Goal: Transaction & Acquisition: Purchase product/service

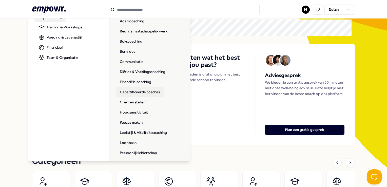
scroll to position [25, 0]
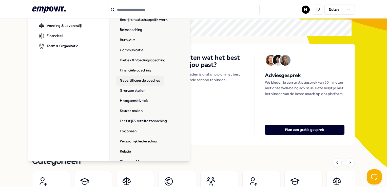
click at [141, 81] on link "Gecertificeerde coaches" at bounding box center [140, 80] width 48 height 10
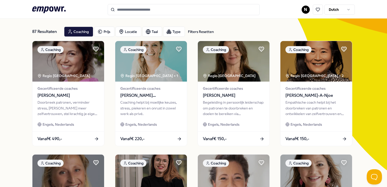
scroll to position [20, 0]
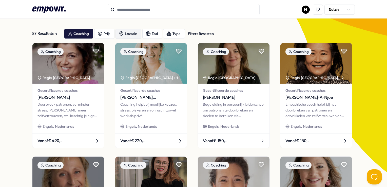
click at [126, 32] on div "Locatie" at bounding box center [128, 34] width 26 height 10
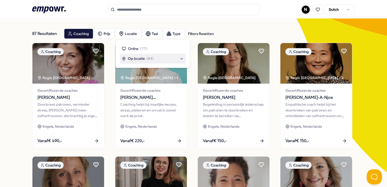
click at [146, 58] on span "( 84 )" at bounding box center [149, 59] width 7 height 6
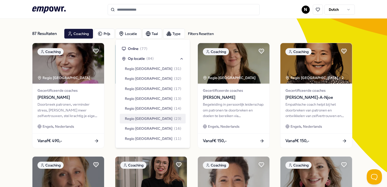
click at [143, 120] on span "Regio [GEOGRAPHIC_DATA]" at bounding box center [149, 119] width 48 height 6
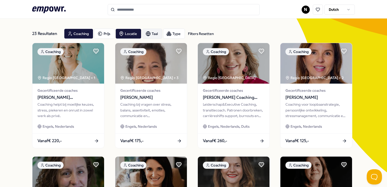
click at [148, 32] on icon "button" at bounding box center [148, 33] width 5 height 5
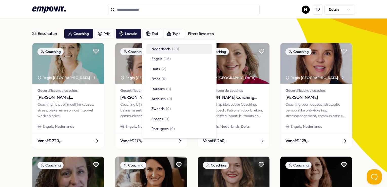
click at [160, 52] on div "Nederlands ( 23 )" at bounding box center [179, 49] width 66 height 10
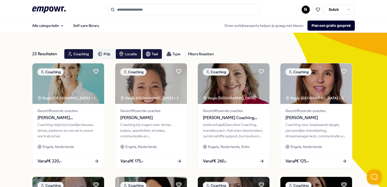
click at [97, 54] on icon "button" at bounding box center [99, 54] width 5 height 6
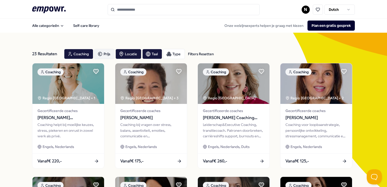
click at [109, 54] on div "Prijs" at bounding box center [104, 54] width 20 height 10
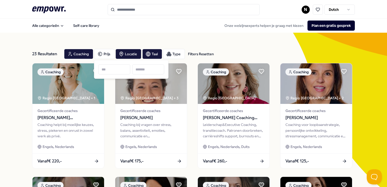
click at [144, 68] on input at bounding box center [148, 69] width 32 height 10
type input "***"
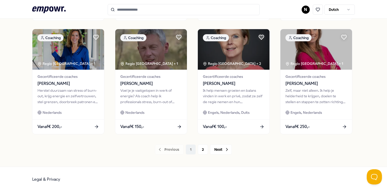
scroll to position [266, 0]
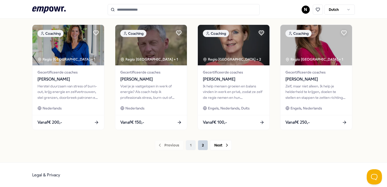
click at [202, 144] on button "2" at bounding box center [203, 145] width 10 height 10
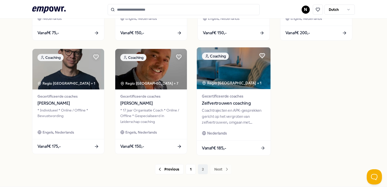
scroll to position [266, 0]
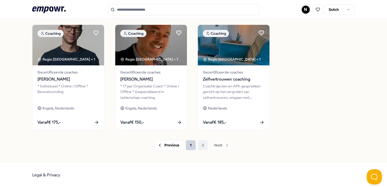
click at [188, 146] on button "1" at bounding box center [191, 145] width 10 height 10
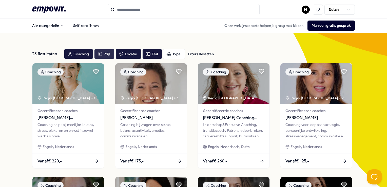
click at [106, 52] on div "Prijs" at bounding box center [104, 54] width 20 height 10
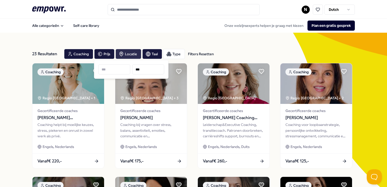
click at [122, 50] on div "Locatie" at bounding box center [128, 54] width 26 height 10
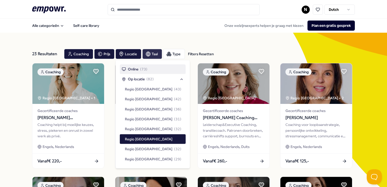
click at [150, 55] on icon "button" at bounding box center [148, 53] width 5 height 5
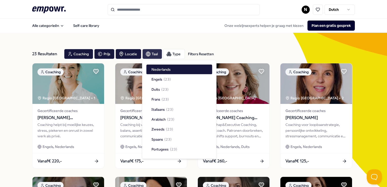
click at [151, 54] on div "Taal" at bounding box center [152, 54] width 20 height 10
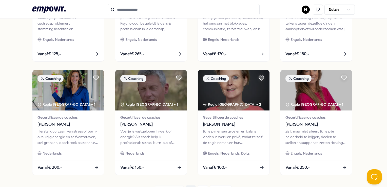
scroll to position [266, 0]
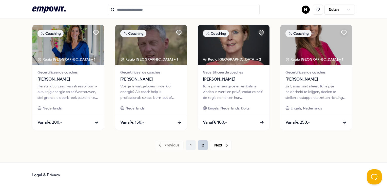
click at [201, 146] on button "2" at bounding box center [203, 145] width 10 height 10
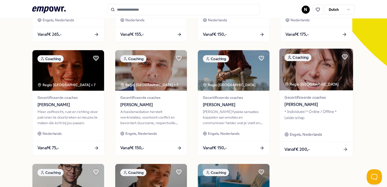
scroll to position [228, 0]
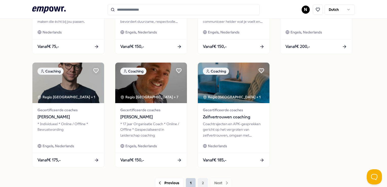
click at [187, 185] on button "1" at bounding box center [191, 183] width 10 height 10
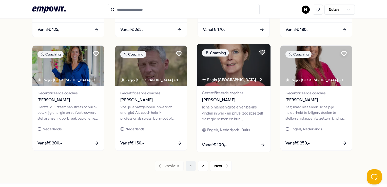
scroll to position [266, 0]
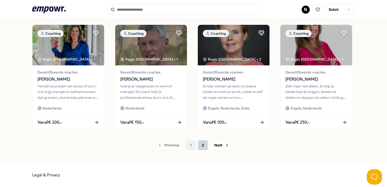
click at [202, 144] on button "2" at bounding box center [203, 145] width 10 height 10
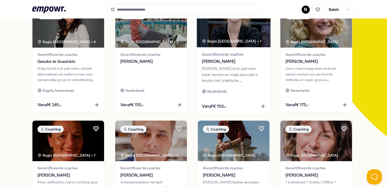
scroll to position [88, 0]
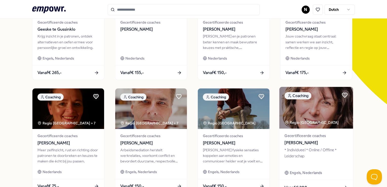
click at [306, 143] on span "[PERSON_NAME]" at bounding box center [316, 143] width 63 height 7
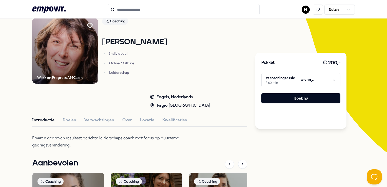
scroll to position [32, 0]
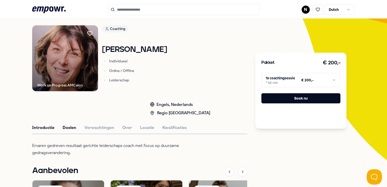
click at [71, 130] on button "Doelen" at bounding box center [70, 127] width 14 height 7
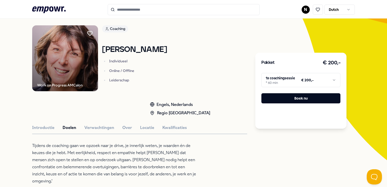
scroll to position [108, 0]
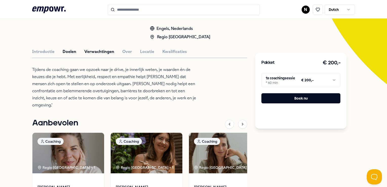
click at [91, 49] on button "Verwachtingen" at bounding box center [99, 51] width 30 height 7
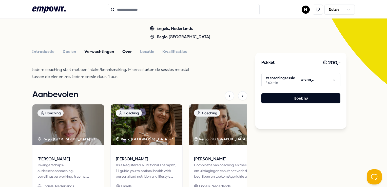
click at [124, 51] on button "Over" at bounding box center [127, 51] width 10 height 7
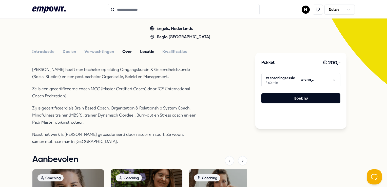
click at [147, 51] on button "Locatie" at bounding box center [147, 51] width 14 height 7
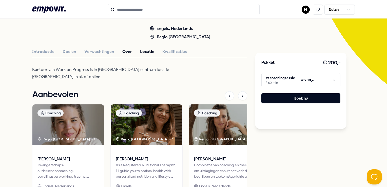
click at [130, 52] on button "Over" at bounding box center [127, 51] width 10 height 7
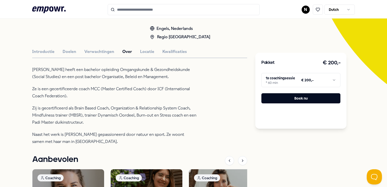
scroll to position [134, 0]
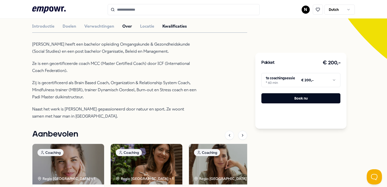
click at [169, 27] on button "Kwalificaties" at bounding box center [174, 26] width 25 height 7
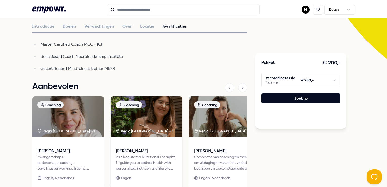
click at [136, 26] on div "Introductie Doelen Verwachtingen Over Locatie Kwalificaties" at bounding box center [139, 26] width 215 height 7
click at [122, 26] on button "Over" at bounding box center [127, 26] width 10 height 7
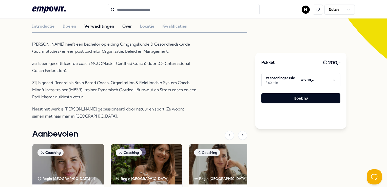
click at [105, 27] on button "Verwachtingen" at bounding box center [99, 26] width 30 height 7
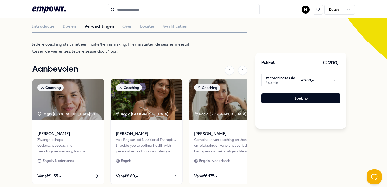
click at [62, 29] on div "Work on Progress AMCalon Coaching [PERSON_NAME] Individueel Online / Offline Le…" at bounding box center [139, 56] width 215 height 265
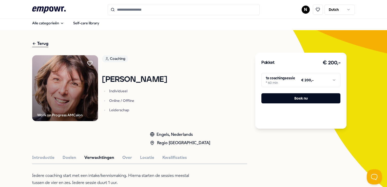
scroll to position [0, 0]
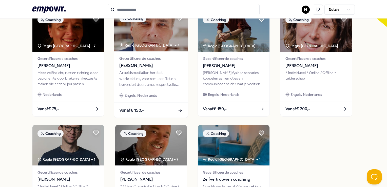
scroll to position [228, 0]
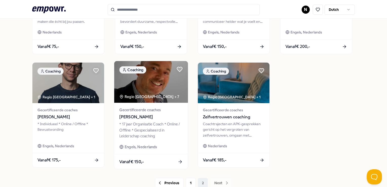
click at [138, 116] on span "[PERSON_NAME]" at bounding box center [150, 117] width 63 height 7
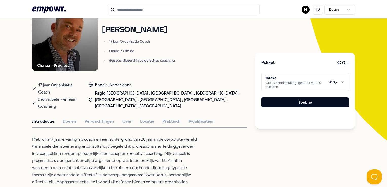
scroll to position [58, 0]
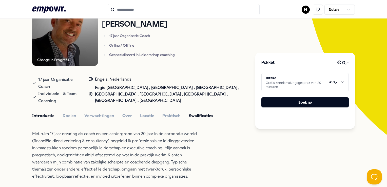
click at [192, 112] on button "Kwalificaties" at bounding box center [201, 115] width 25 height 7
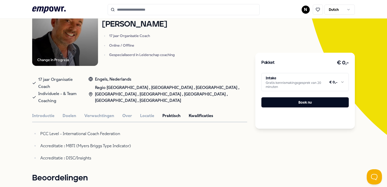
click at [174, 112] on button "Praktisch" at bounding box center [171, 115] width 18 height 7
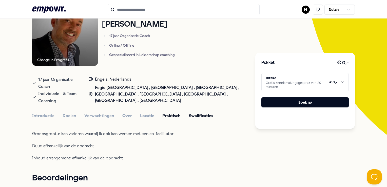
click at [198, 112] on button "Kwalificaties" at bounding box center [201, 115] width 25 height 7
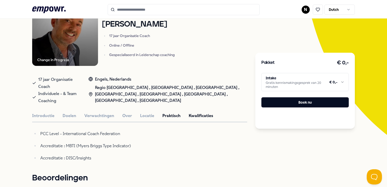
click at [169, 112] on button "Praktisch" at bounding box center [171, 115] width 18 height 7
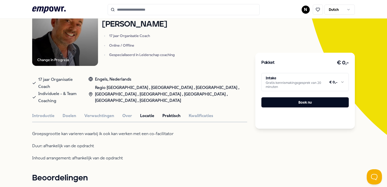
click at [149, 112] on button "Locatie" at bounding box center [147, 115] width 14 height 7
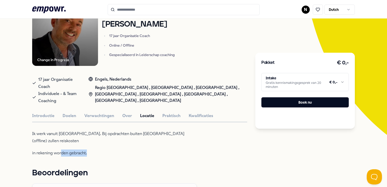
drag, startPoint x: 100, startPoint y: 138, endPoint x: 61, endPoint y: 138, distance: 39.0
click at [61, 149] on p "in rekening worden gebracht." at bounding box center [114, 152] width 165 height 7
drag, startPoint x: 61, startPoint y: 138, endPoint x: 101, endPoint y: 138, distance: 40.8
click at [101, 149] on p "in rekening worden gebracht." at bounding box center [114, 152] width 165 height 7
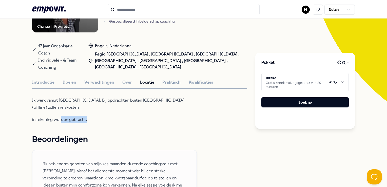
scroll to position [134, 0]
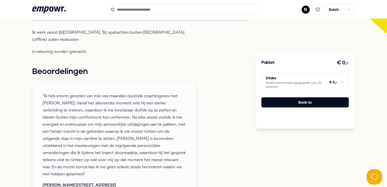
scroll to position [58, 0]
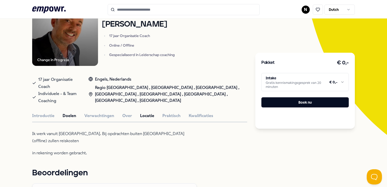
click at [72, 112] on button "Doelen" at bounding box center [70, 115] width 14 height 7
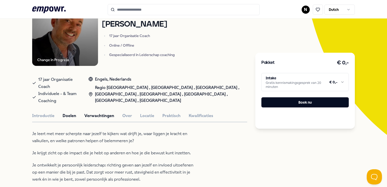
click at [88, 112] on button "Verwachtingen" at bounding box center [99, 115] width 30 height 7
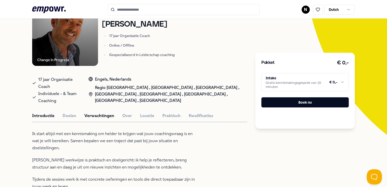
click at [44, 112] on button "Introductie" at bounding box center [43, 115] width 22 height 7
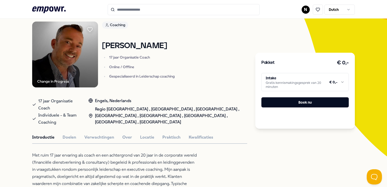
scroll to position [0, 0]
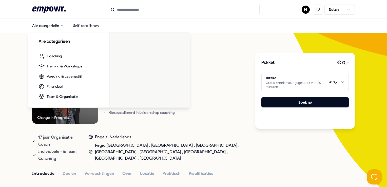
click at [53, 10] on icon at bounding box center [48, 9] width 33 height 7
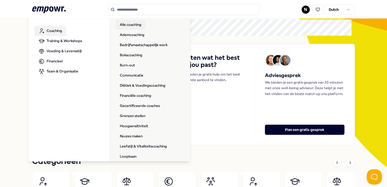
click at [137, 22] on link "Alle coaching" at bounding box center [131, 25] width 30 height 10
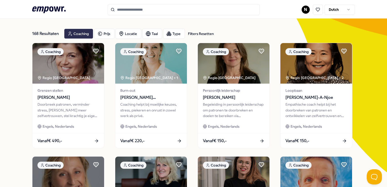
click at [82, 34] on div "Coaching" at bounding box center [78, 34] width 29 height 10
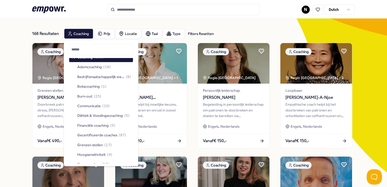
scroll to position [0, 0]
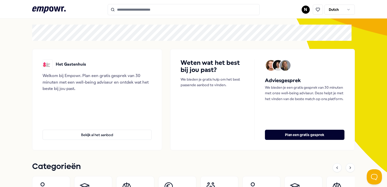
click at [58, 10] on icon ".empowr-logo_svg__cls-1{fill:#03032f}" at bounding box center [48, 9] width 33 height 9
click at [57, 9] on icon at bounding box center [48, 9] width 33 height 7
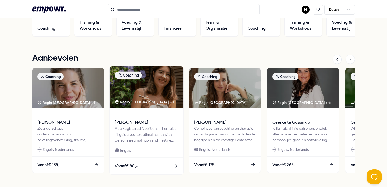
scroll to position [172, 0]
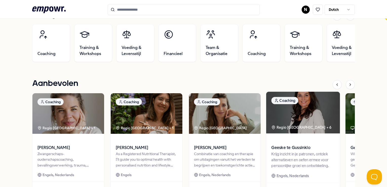
click at [288, 123] on img at bounding box center [303, 113] width 74 height 42
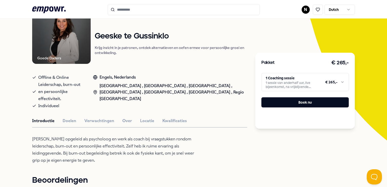
scroll to position [58, 0]
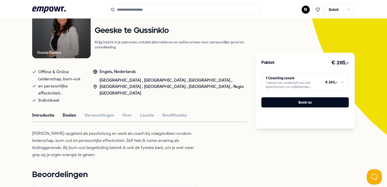
click at [71, 112] on button "Doelen" at bounding box center [70, 115] width 14 height 7
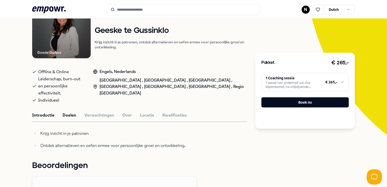
click at [43, 112] on button "Introductie" at bounding box center [43, 115] width 22 height 7
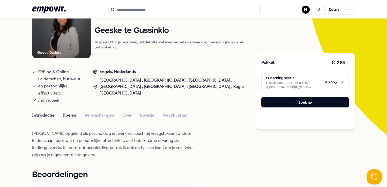
click at [69, 112] on button "Doelen" at bounding box center [70, 115] width 14 height 7
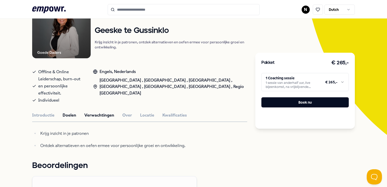
click at [96, 112] on button "Verwachtingen" at bounding box center [99, 115] width 30 height 7
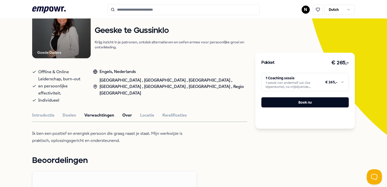
click at [126, 112] on button "Over" at bounding box center [127, 115] width 10 height 7
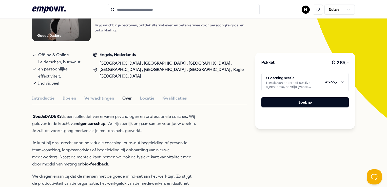
scroll to position [108, 0]
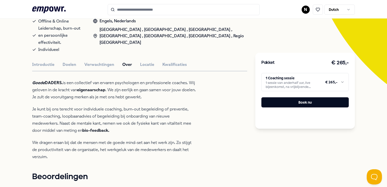
click at [145, 61] on button "Locatie" at bounding box center [147, 64] width 14 height 7
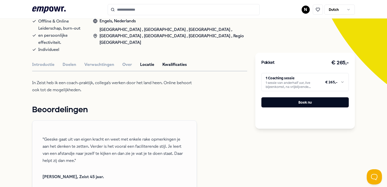
click at [175, 61] on button "Kwalificaties" at bounding box center [174, 64] width 25 height 7
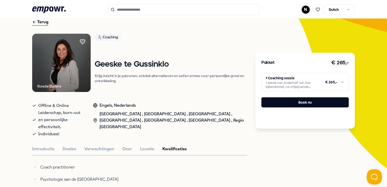
scroll to position [51, 0]
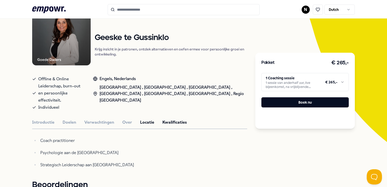
click at [141, 119] on button "Locatie" at bounding box center [147, 122] width 14 height 7
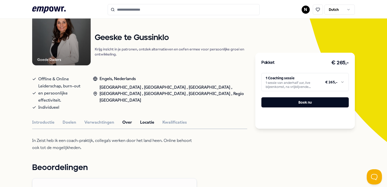
click at [122, 119] on button "Over" at bounding box center [127, 122] width 10 height 7
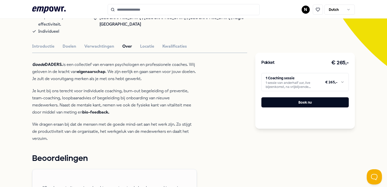
scroll to position [101, 0]
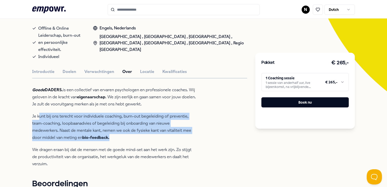
drag, startPoint x: 128, startPoint y: 127, endPoint x: 40, endPoint y: 111, distance: 90.4
click at [40, 113] on p "Je kunt bij ons terecht voor individuele coaching, burn-out begeleiding of prev…" at bounding box center [114, 127] width 165 height 28
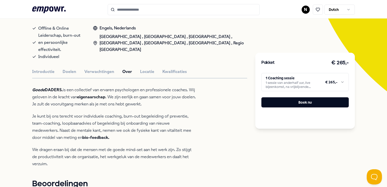
drag, startPoint x: 40, startPoint y: 111, endPoint x: 72, endPoint y: 147, distance: 48.8
click at [72, 147] on p "We dragen eraan bij dat de mensen met de goede mind-set aan het werk zijn. Zo s…" at bounding box center [114, 156] width 165 height 21
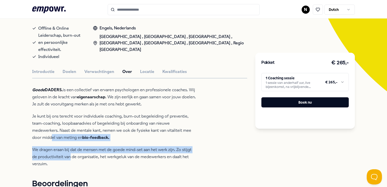
drag, startPoint x: 70, startPoint y: 152, endPoint x: 51, endPoint y: 128, distance: 30.8
click at [51, 128] on div "Goede DADERS. is een collectief van ervaren psychologen en professionele coache…" at bounding box center [114, 126] width 165 height 81
drag, startPoint x: 51, startPoint y: 128, endPoint x: 64, endPoint y: 130, distance: 12.9
click at [57, 131] on p "Je kunt bij ons terecht voor individuele coaching, burn-out begeleiding of prev…" at bounding box center [114, 127] width 165 height 28
click at [109, 135] on strong "bio-feedback." at bounding box center [95, 137] width 27 height 5
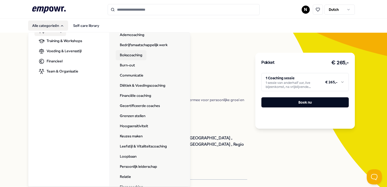
scroll to position [0, 0]
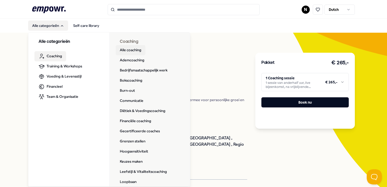
click at [128, 48] on link "Alle coaching" at bounding box center [131, 50] width 30 height 10
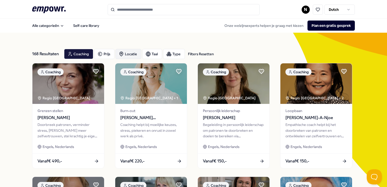
click at [129, 54] on div "Locatie" at bounding box center [128, 54] width 26 height 10
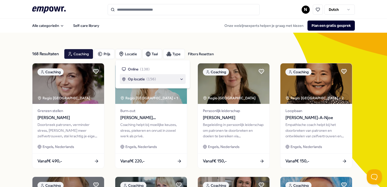
click at [147, 80] on span "( 156 )" at bounding box center [151, 79] width 10 height 6
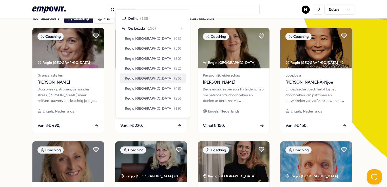
scroll to position [51, 0]
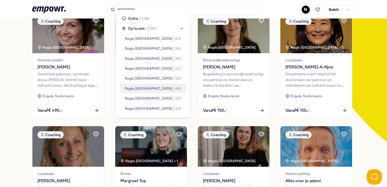
click at [143, 87] on span "Regio [GEOGRAPHIC_DATA]" at bounding box center [149, 89] width 48 height 6
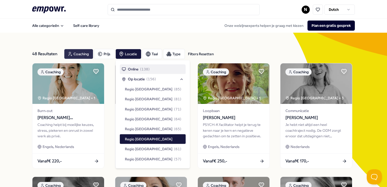
click at [81, 54] on div "Coaching" at bounding box center [78, 54] width 29 height 10
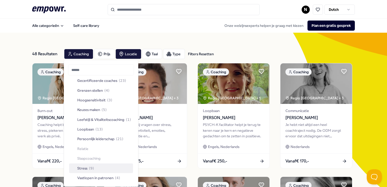
scroll to position [76, 0]
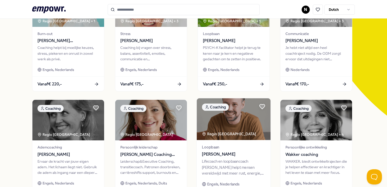
scroll to position [101, 0]
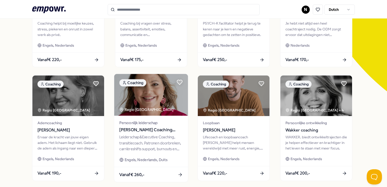
click at [156, 131] on span "[PERSON_NAME] Coaching Facilitation Teams" at bounding box center [150, 130] width 63 height 7
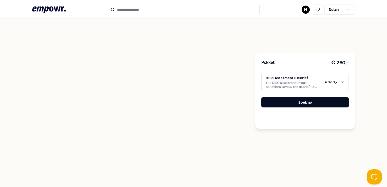
scroll to position [83, 0]
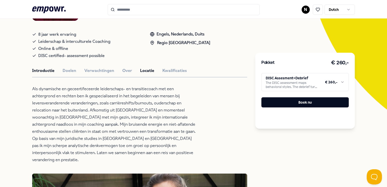
click at [141, 68] on button "Locatie" at bounding box center [147, 70] width 14 height 7
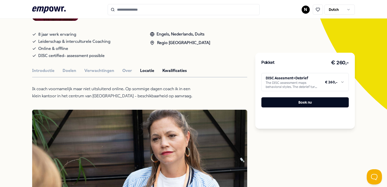
click at [175, 70] on button "Kwalificaties" at bounding box center [174, 70] width 25 height 7
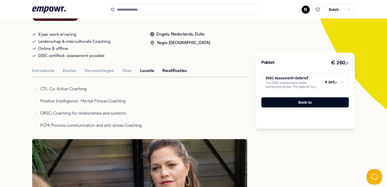
click at [148, 70] on button "Locatie" at bounding box center [147, 70] width 14 height 7
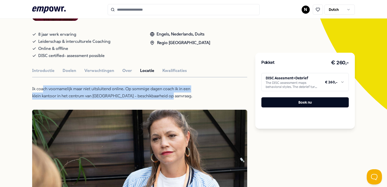
drag, startPoint x: 170, startPoint y: 93, endPoint x: 43, endPoint y: 87, distance: 128.0
click at [43, 87] on p "Ik coach voornamelijk maar niet uitsluitend online. Op sommige dagen coach ik i…" at bounding box center [114, 92] width 165 height 14
drag, startPoint x: 43, startPoint y: 87, endPoint x: 86, endPoint y: 89, distance: 43.6
click at [86, 89] on p "Ik coach voornamelijk maar niet uitsluitend online. Op sommige dagen coach ik i…" at bounding box center [114, 92] width 165 height 14
click at [127, 90] on p "Ik coach voornamelijk maar niet uitsluitend online. Op sommige dagen coach ik i…" at bounding box center [114, 92] width 165 height 14
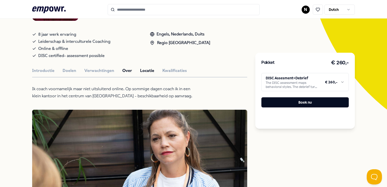
click at [122, 71] on button "Over" at bounding box center [127, 70] width 10 height 7
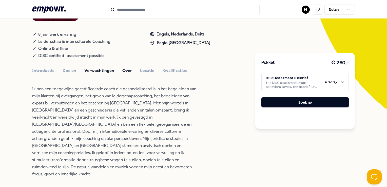
click at [100, 72] on button "Verwachtingen" at bounding box center [99, 70] width 30 height 7
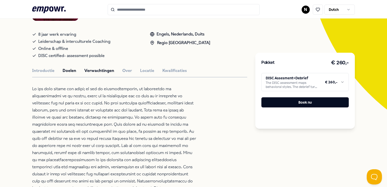
click at [63, 71] on button "Doelen" at bounding box center [70, 70] width 14 height 7
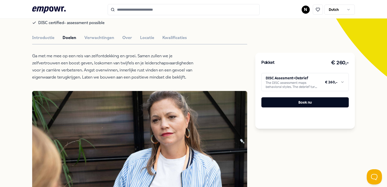
scroll to position [108, 0]
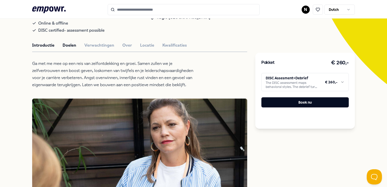
click at [36, 43] on button "Introductie" at bounding box center [43, 45] width 22 height 7
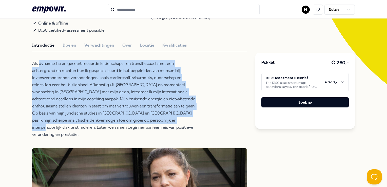
drag, startPoint x: 38, startPoint y: 63, endPoint x: 150, endPoint y: 120, distance: 125.5
click at [150, 120] on p "Als dynamische en geceertifeceerde leiderschaps- en transitiecoach met een acht…" at bounding box center [114, 99] width 165 height 78
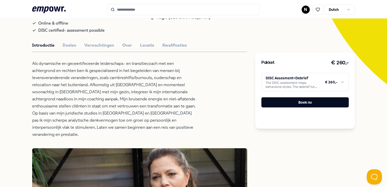
click at [135, 128] on p "Als dynamische en geceertifeceerde leiderschaps- en transitiecoach met een acht…" at bounding box center [114, 99] width 165 height 78
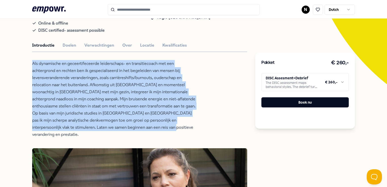
drag, startPoint x: 139, startPoint y: 128, endPoint x: 30, endPoint y: 63, distance: 126.3
click at [107, 88] on p "Als dynamische en geceertifeceerde leiderschaps- en transitiecoach met een acht…" at bounding box center [114, 99] width 165 height 78
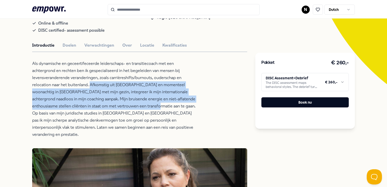
drag, startPoint x: 90, startPoint y: 84, endPoint x: 135, endPoint y: 109, distance: 51.6
click at [135, 109] on p "Als dynamische en geceertifeceerde leiderschaps- en transitiecoach met een acht…" at bounding box center [114, 99] width 165 height 78
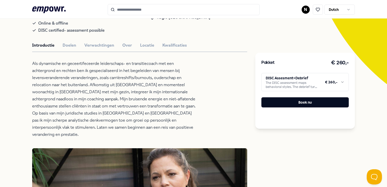
drag, startPoint x: 135, startPoint y: 109, endPoint x: 145, endPoint y: 122, distance: 16.4
click at [145, 122] on p "Als dynamische en geceertifeceerde leiderschaps- en transitiecoach met een acht…" at bounding box center [114, 99] width 165 height 78
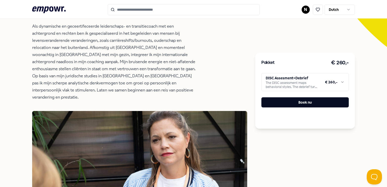
scroll to position [134, 0]
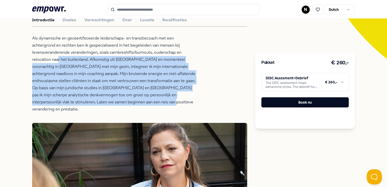
drag, startPoint x: 129, startPoint y: 98, endPoint x: 57, endPoint y: 61, distance: 80.4
click at [57, 61] on p "Als dynamische en geceertifeceerde leiderschaps- en transitiecoach met een acht…" at bounding box center [114, 74] width 165 height 78
drag, startPoint x: 57, startPoint y: 61, endPoint x: 126, endPoint y: 70, distance: 69.2
click at [126, 70] on p "Als dynamische en geceertifeceerde leiderschaps- en transitiecoach met een acht…" at bounding box center [114, 74] width 165 height 78
click at [131, 75] on p "Als dynamische en geceertifeceerde leiderschaps- en transitiecoach met een acht…" at bounding box center [114, 74] width 165 height 78
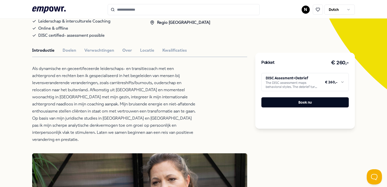
scroll to position [28, 0]
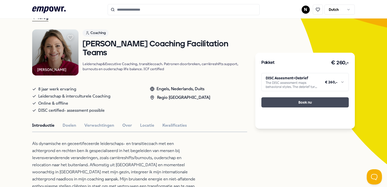
click at [304, 102] on button "Boek nu" at bounding box center [304, 102] width 87 height 10
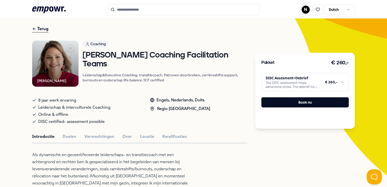
scroll to position [25, 0]
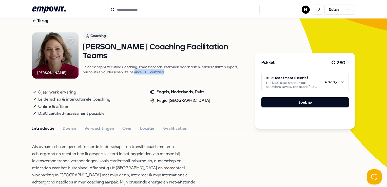
drag, startPoint x: 164, startPoint y: 69, endPoint x: 132, endPoint y: 69, distance: 32.2
click at [132, 69] on p "Leiderschap&Executive Coaching, transitiecoach. Patronen doorbreken, carrièresh…" at bounding box center [165, 69] width 165 height 10
click at [131, 69] on p "Leiderschap&Executive Coaching, transitiecoach. Patronen doorbreken, carrièresh…" at bounding box center [165, 69] width 165 height 10
click at [131, 71] on p "Leiderschap&Executive Coaching, transitiecoach. Patronen doorbreken, carrièresh…" at bounding box center [165, 69] width 165 height 10
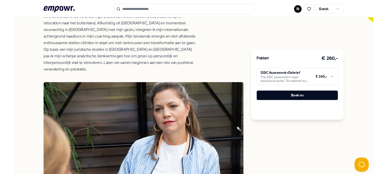
scroll to position [177, 0]
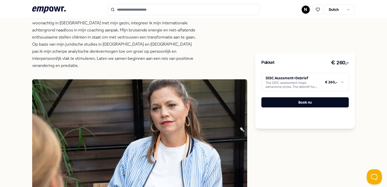
click at [338, 84] on html ".empowr-logo_svg__cls-1{fill:#03032f} N Dutch Alle categorieën Self-care librar…" at bounding box center [193, 93] width 387 height 187
click at [318, 181] on html ".empowr-logo_svg__cls-1{fill:#03032f} N Dutch Alle categorieën Self-care librar…" at bounding box center [193, 93] width 387 height 187
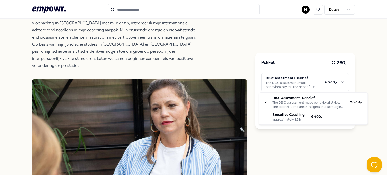
click at [336, 79] on html ".empowr-logo_svg__cls-1{fill:#03032f} N Dutch Alle categorieën Self-care librar…" at bounding box center [193, 87] width 387 height 175
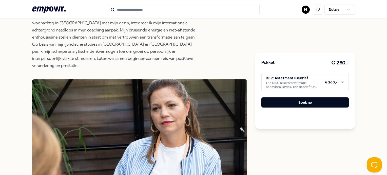
click at [359, 76] on html ".empowr-logo_svg__cls-1{fill:#03032f} N Dutch Alle categorieën Self-care librar…" at bounding box center [193, 87] width 387 height 175
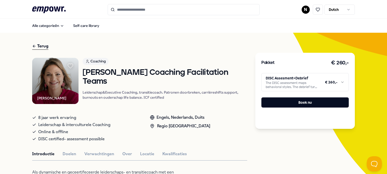
scroll to position [0, 0]
click at [312, 86] on html ".empowr-logo_svg__cls-1{fill:#03032f} N Dutch Alle categorieën Self-care librar…" at bounding box center [193, 87] width 387 height 174
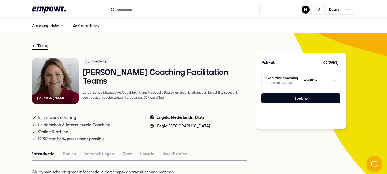
click at [309, 81] on html ".empowr-logo_svg__cls-1{fill:#03032f} N Dutch Alle categorieën Self-care librar…" at bounding box center [193, 87] width 387 height 174
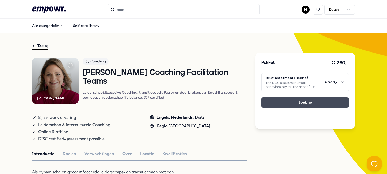
click at [304, 102] on button "Boek nu" at bounding box center [304, 102] width 87 height 10
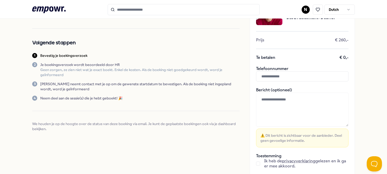
scroll to position [51, 0]
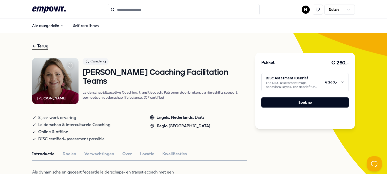
click at [140, 4] on input "Search for products, categories or subcategories" at bounding box center [184, 9] width 152 height 11
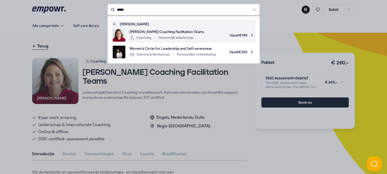
click at [220, 35] on span "Vanaf € 190" at bounding box center [231, 35] width 47 height 13
type input "*****"
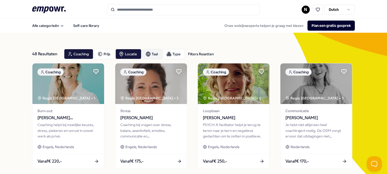
click at [151, 55] on div "Taal" at bounding box center [152, 54] width 20 height 10
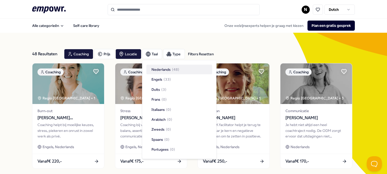
click at [159, 71] on span "Nederlands" at bounding box center [160, 70] width 19 height 6
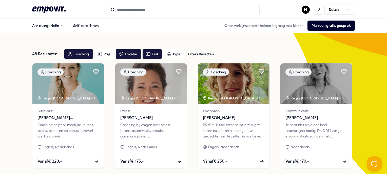
click at [150, 8] on input "Search for products, categories or subcategories" at bounding box center [184, 9] width 152 height 11
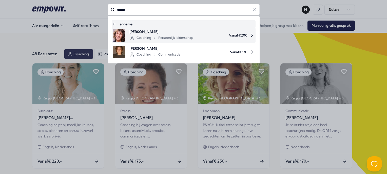
click at [137, 33] on span "[PERSON_NAME]" at bounding box center [161, 32] width 64 height 6
type input "******"
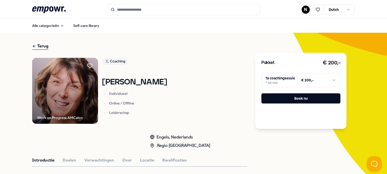
click at [303, 84] on html ".empowr-logo_svg__cls-1{fill:#03032f} N Dutch Alle categorieën Self-care librar…" at bounding box center [193, 87] width 387 height 174
click at [325, 80] on html ".empowr-logo_svg__cls-1{fill:#03032f} N Dutch Alle categorieën Self-care librar…" at bounding box center [193, 87] width 387 height 174
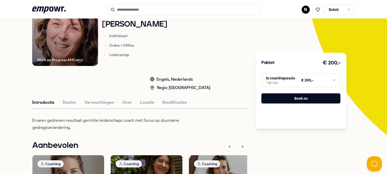
scroll to position [58, 0]
click at [122, 101] on button "Over" at bounding box center [127, 102] width 10 height 7
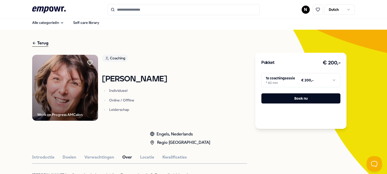
scroll to position [0, 0]
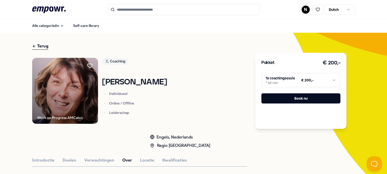
click at [143, 11] on input "Search for products, categories or subcategories" at bounding box center [184, 9] width 152 height 11
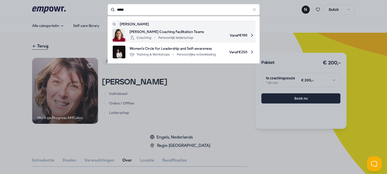
click at [155, 35] on div "Coaching Persoonlijk leiderschap" at bounding box center [161, 38] width 64 height 6
type input "*****"
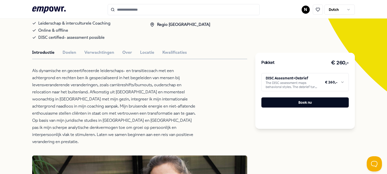
scroll to position [152, 0]
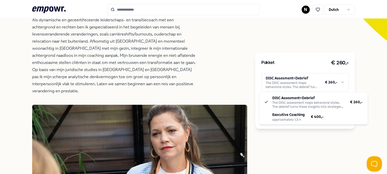
click at [307, 77] on html ".empowr-logo_svg__cls-1{fill:#03032f} N Dutch Alle categorieën Self-care librar…" at bounding box center [193, 87] width 387 height 174
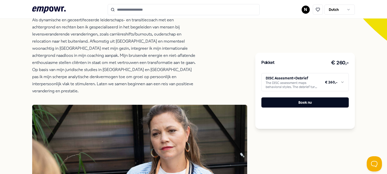
click at [305, 78] on html ".empowr-logo_svg__cls-1{fill:#03032f} N Dutch Alle categorieën Self-care librar…" at bounding box center [193, 87] width 387 height 174
click at [152, 59] on p "Als dynamische en geceertifeceerde leiderschaps- en transitiecoach met een acht…" at bounding box center [114, 55] width 165 height 78
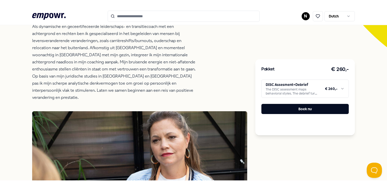
scroll to position [127, 0]
